Goal: Check status

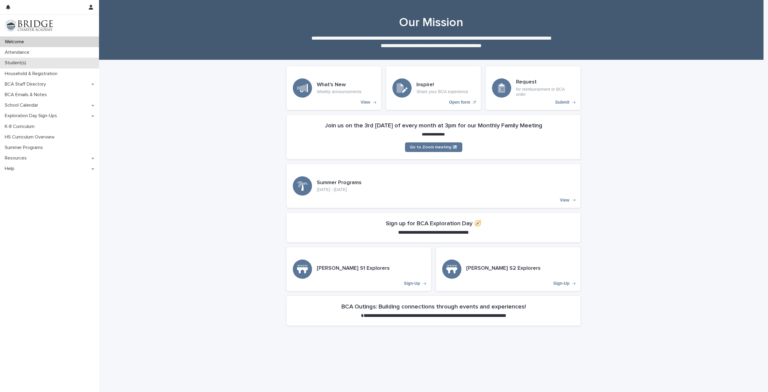
click at [37, 64] on div "Student(s)" at bounding box center [49, 63] width 99 height 11
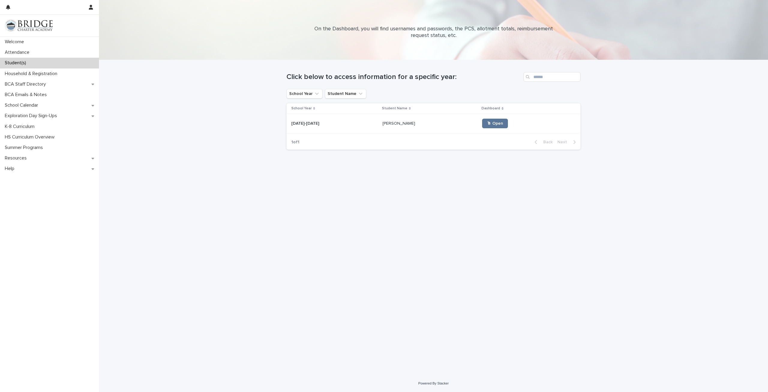
click at [494, 119] on div "🖱 Open" at bounding box center [526, 124] width 89 height 10
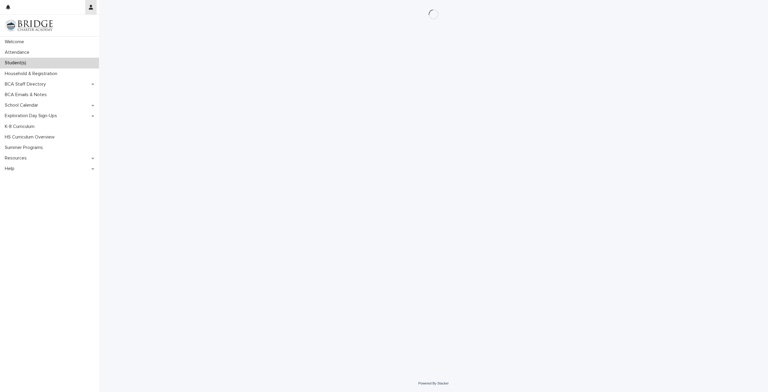
click at [87, 12] on button "button" at bounding box center [90, 7] width 11 height 14
click at [200, 26] on div at bounding box center [384, 196] width 768 height 392
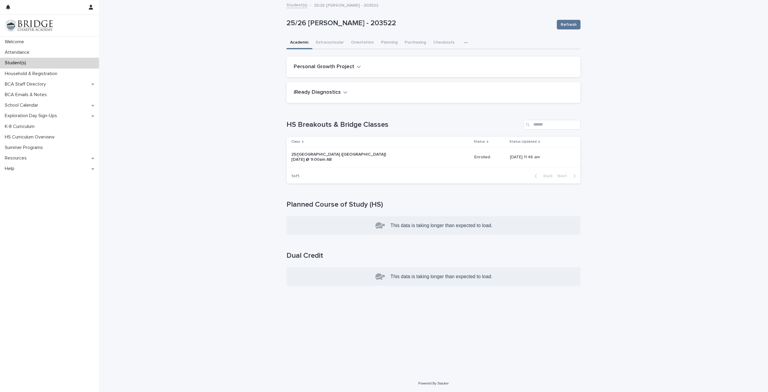
click at [253, 163] on div "**********" at bounding box center [433, 188] width 669 height 374
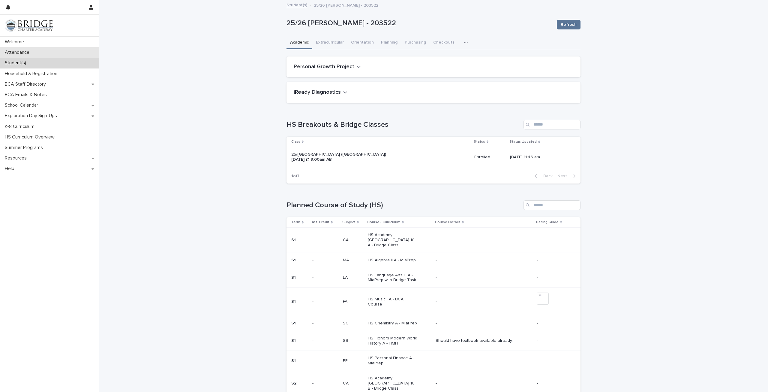
click at [27, 50] on p "Attendance" at bounding box center [18, 53] width 32 height 6
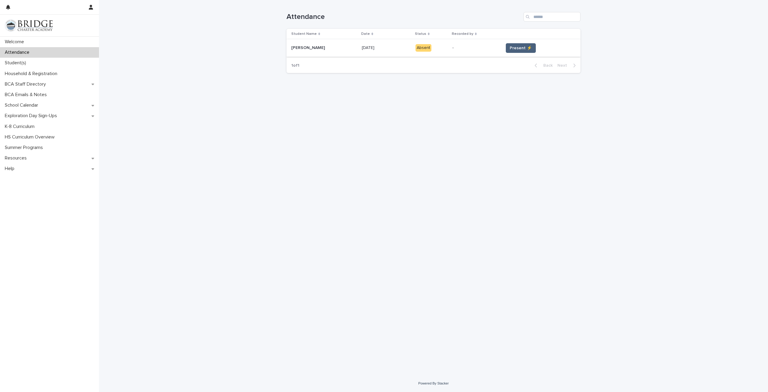
click at [512, 47] on span "Present ⚡" at bounding box center [521, 48] width 22 height 6
